Goal: Task Accomplishment & Management: Use online tool/utility

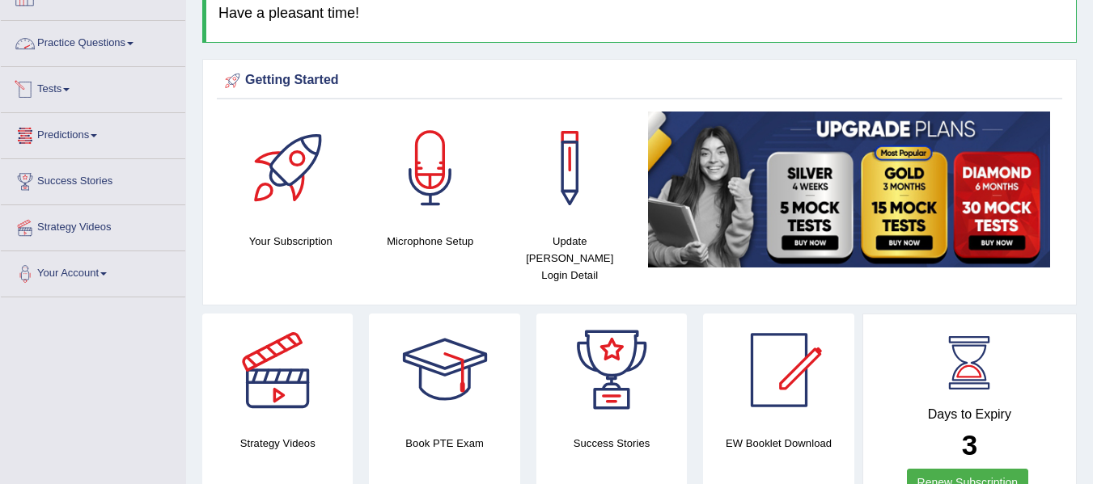
click at [63, 94] on link "Tests" at bounding box center [93, 87] width 184 height 40
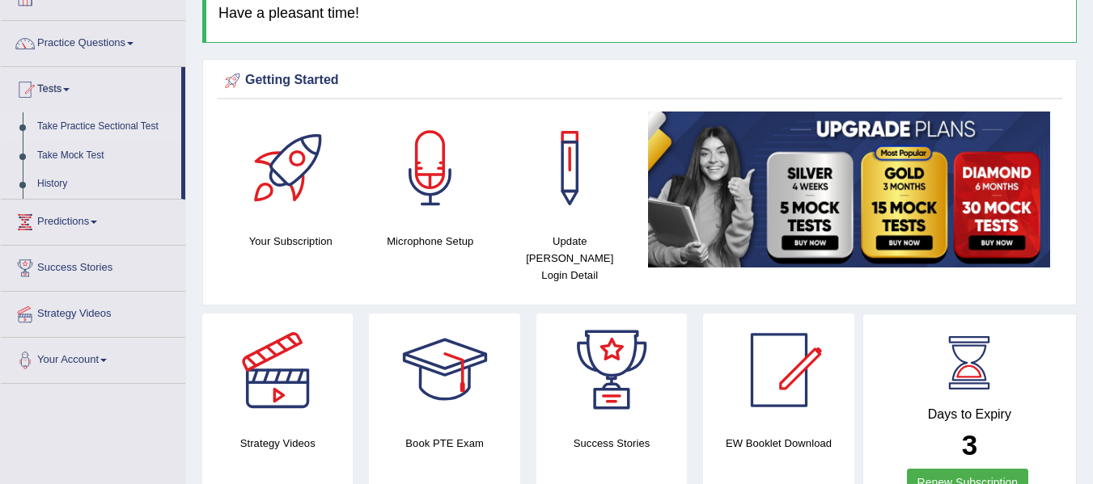
click at [96, 121] on link "Take Practice Sectional Test" at bounding box center [105, 126] width 151 height 29
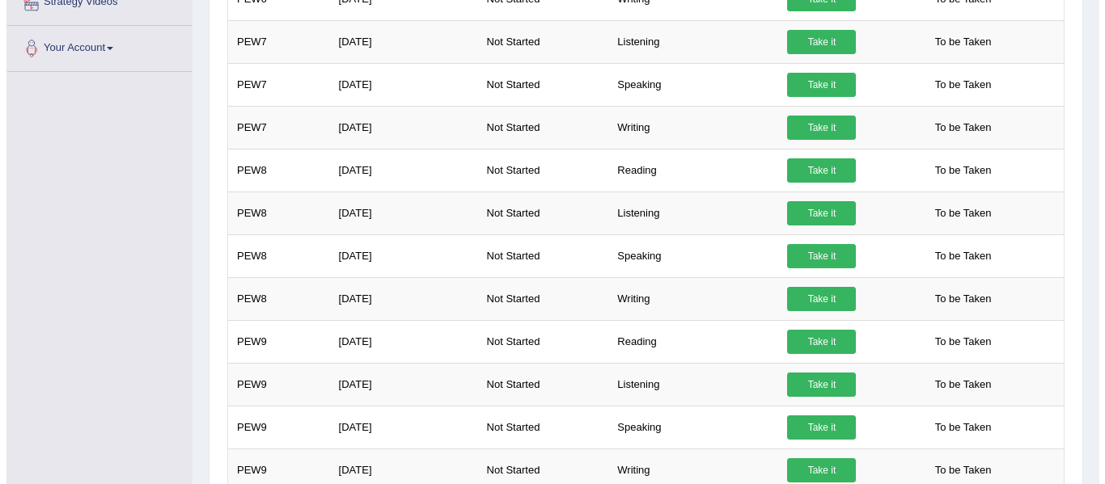
scroll to position [418, 0]
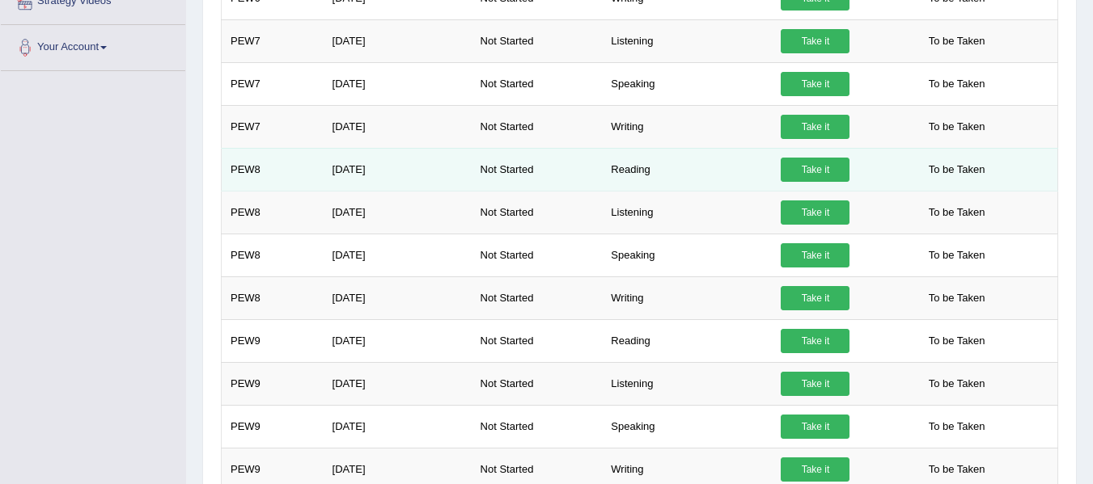
click at [806, 170] on link "Take it" at bounding box center [814, 170] width 69 height 24
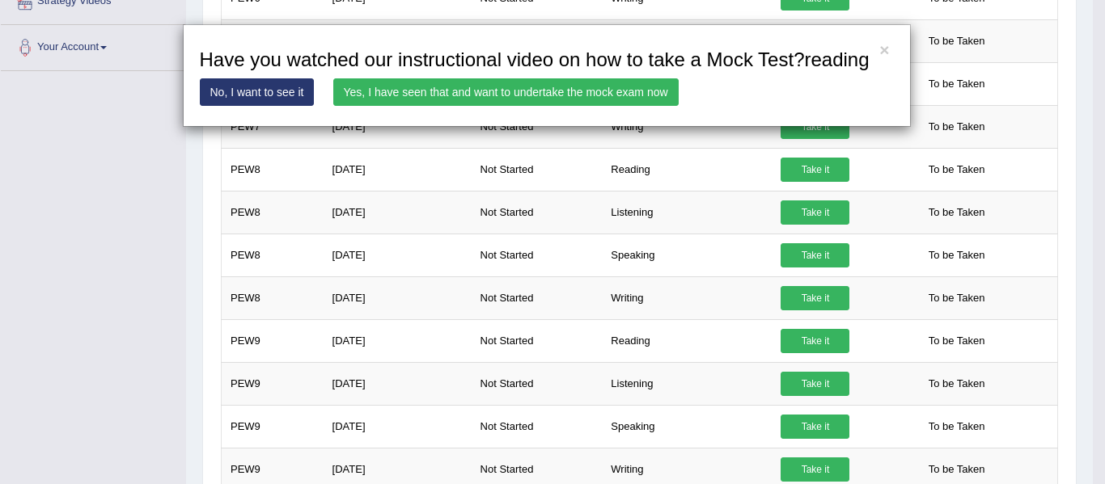
click at [661, 88] on link "Yes, I have seen that and want to undertake the mock exam now" at bounding box center [505, 91] width 345 height 27
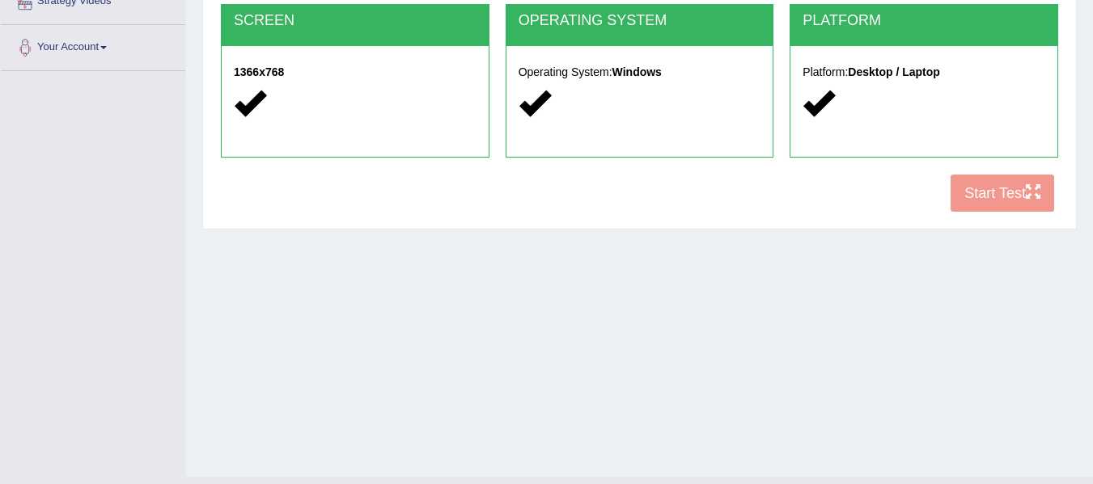
scroll to position [365, 0]
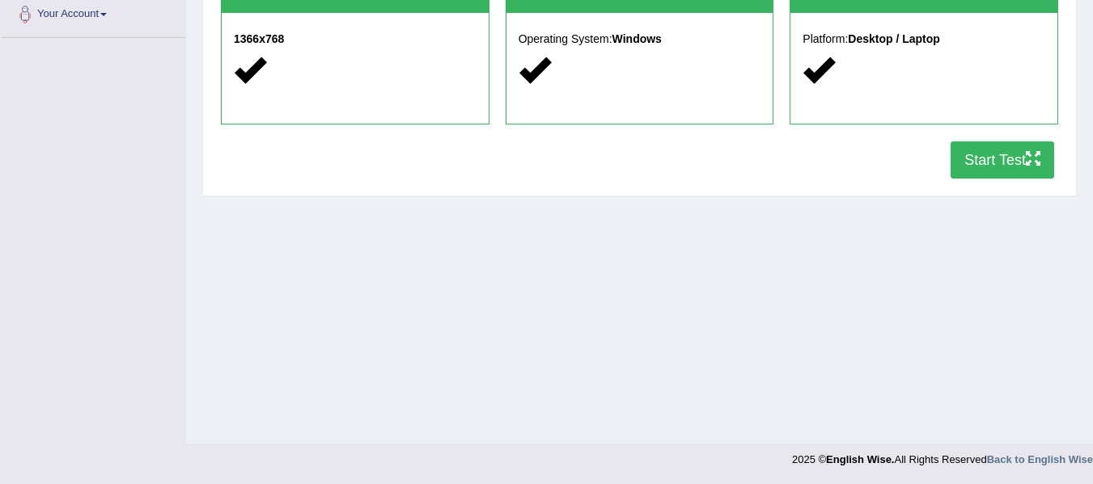
click at [975, 160] on button "Start Test" at bounding box center [1002, 160] width 104 height 37
